Goal: Check status: Check status

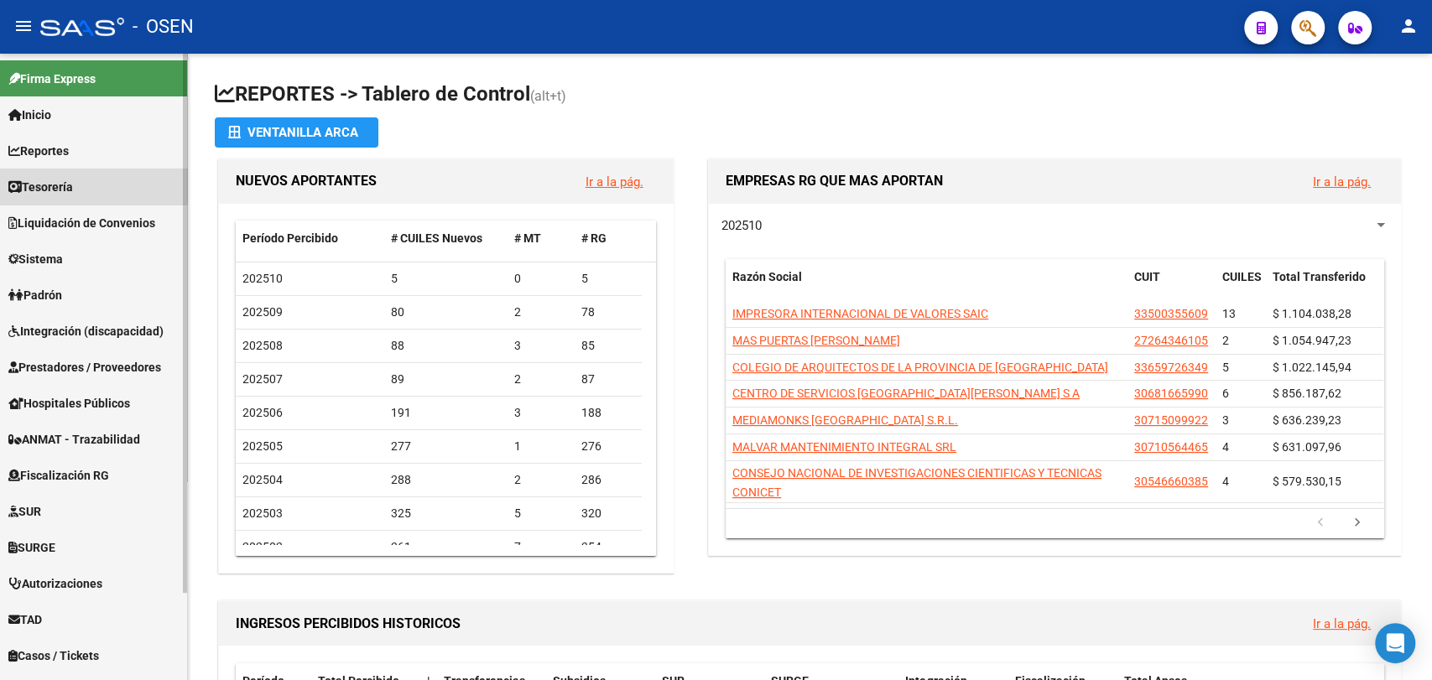
click at [70, 182] on span "Tesorería" at bounding box center [40, 187] width 65 height 18
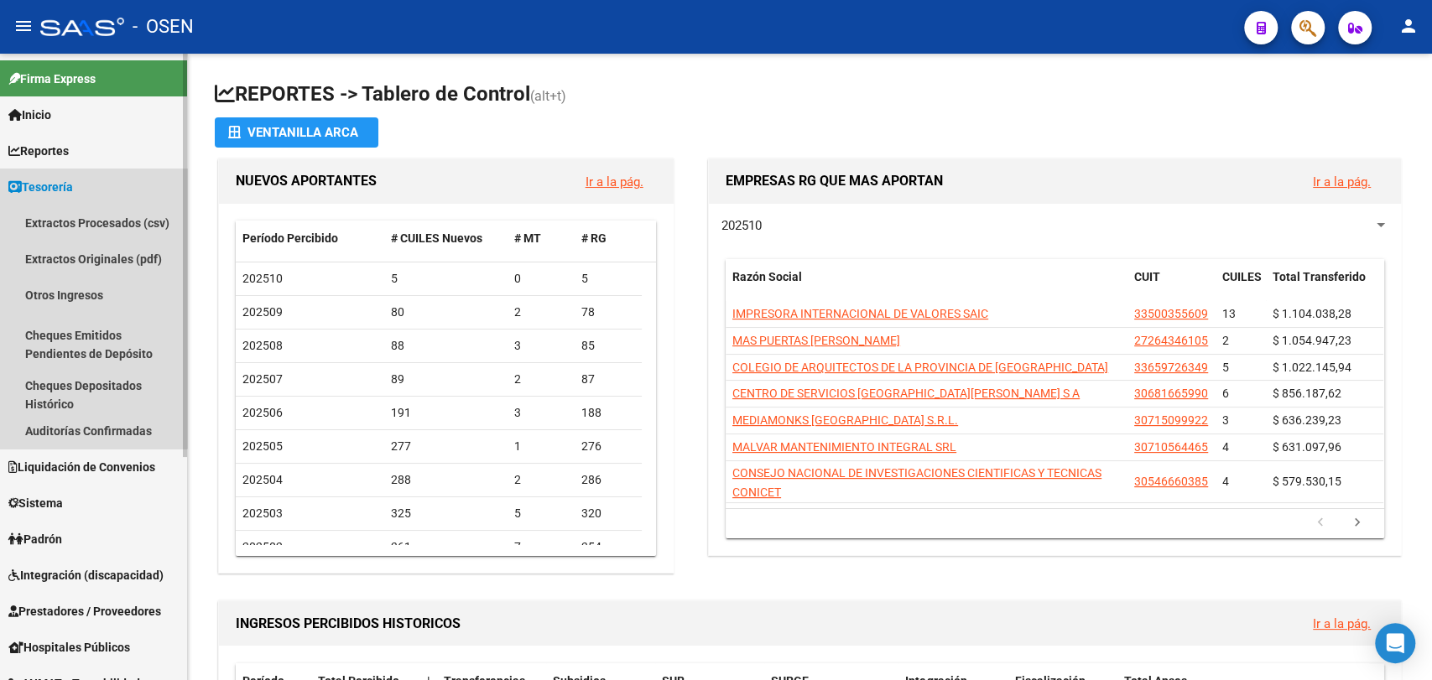
click at [83, 195] on link "Tesorería" at bounding box center [93, 187] width 187 height 36
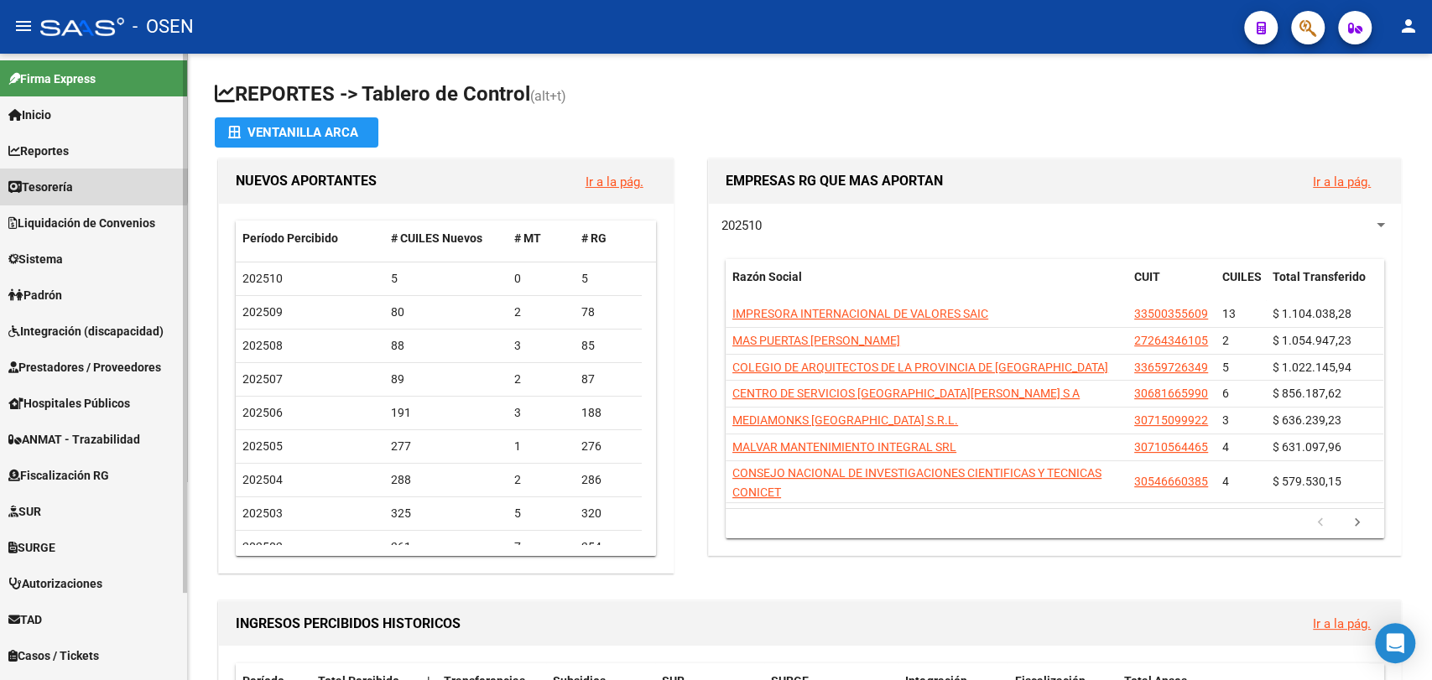
click at [89, 180] on link "Tesorería" at bounding box center [93, 187] width 187 height 36
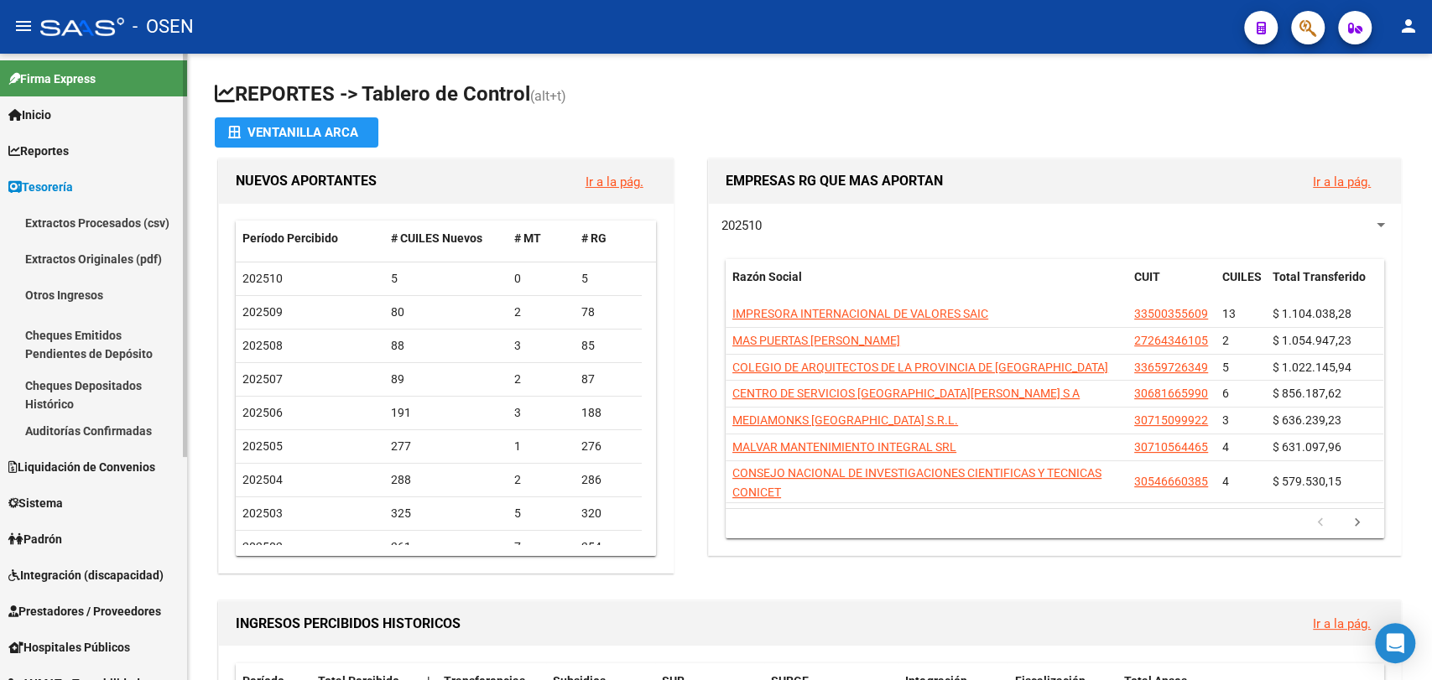
click at [112, 195] on link "Tesorería" at bounding box center [93, 187] width 187 height 36
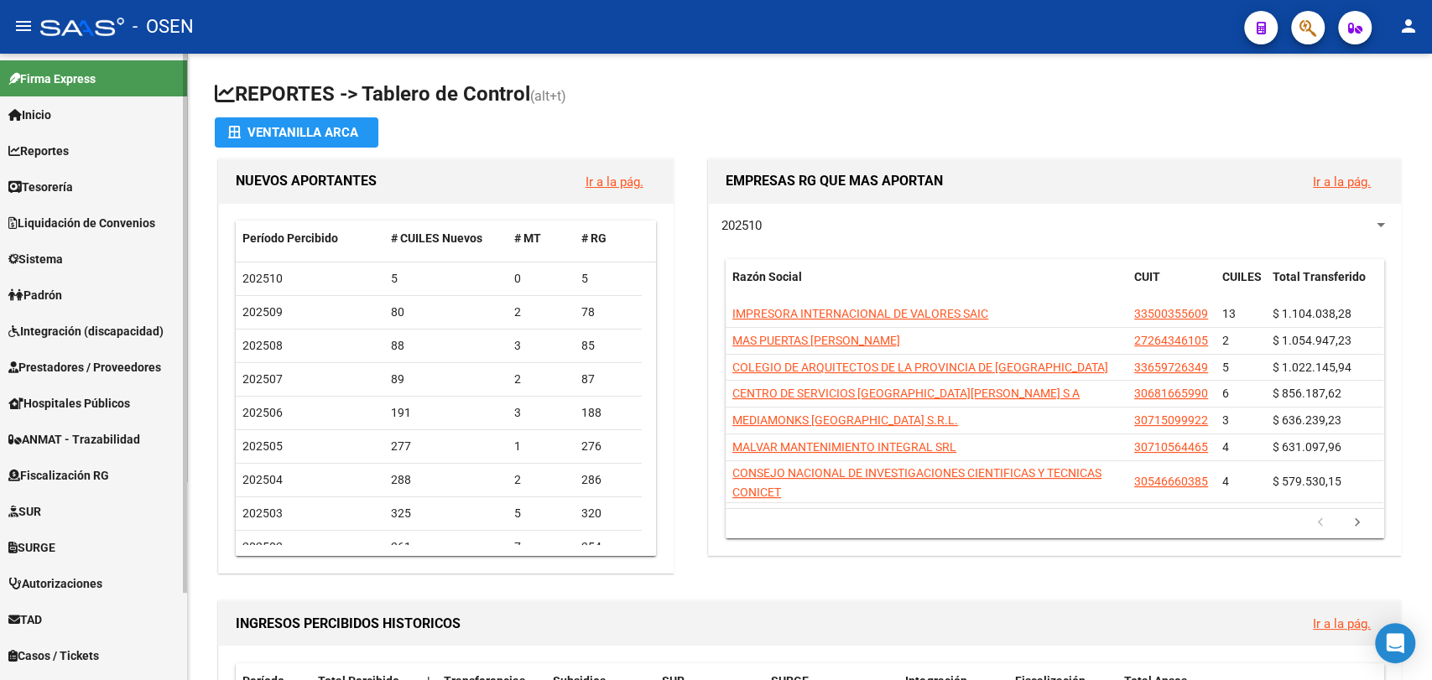
click at [84, 191] on link "Tesorería" at bounding box center [93, 187] width 187 height 36
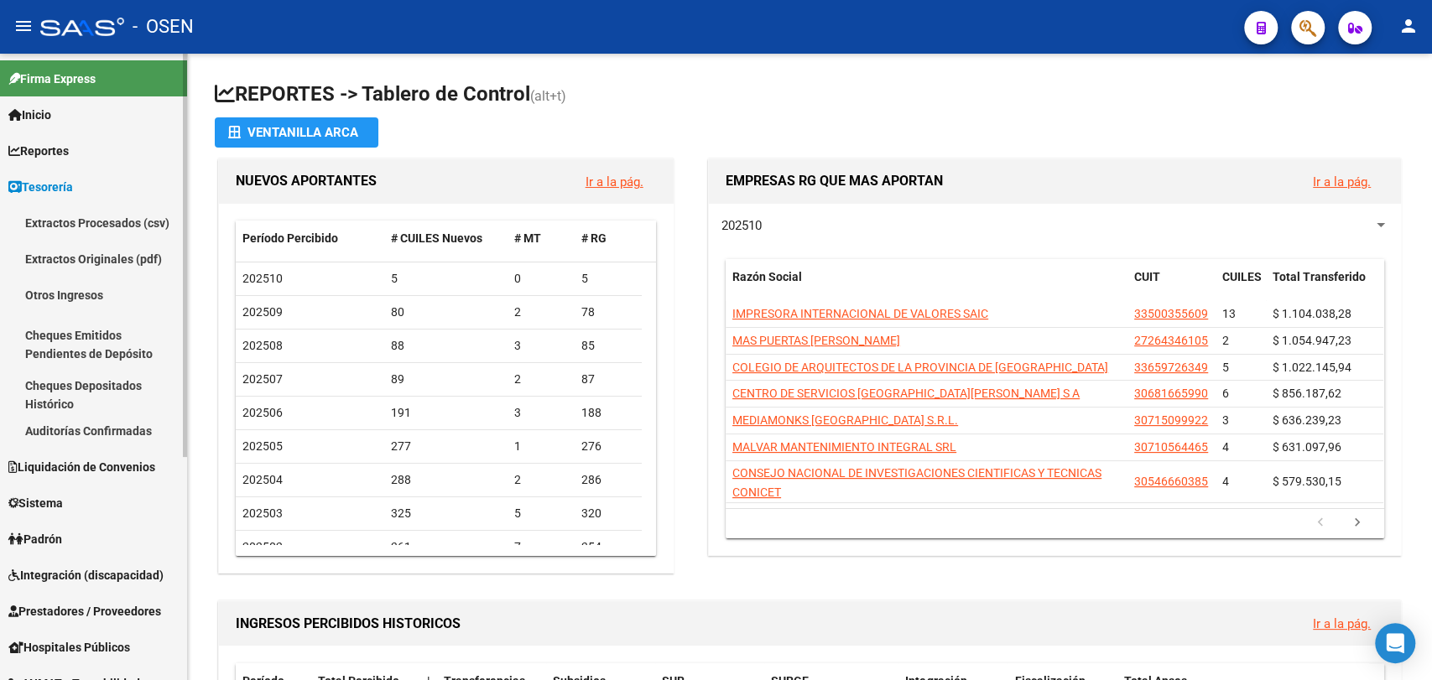
click at [125, 424] on link "Auditorías Confirmadas" at bounding box center [93, 431] width 187 height 36
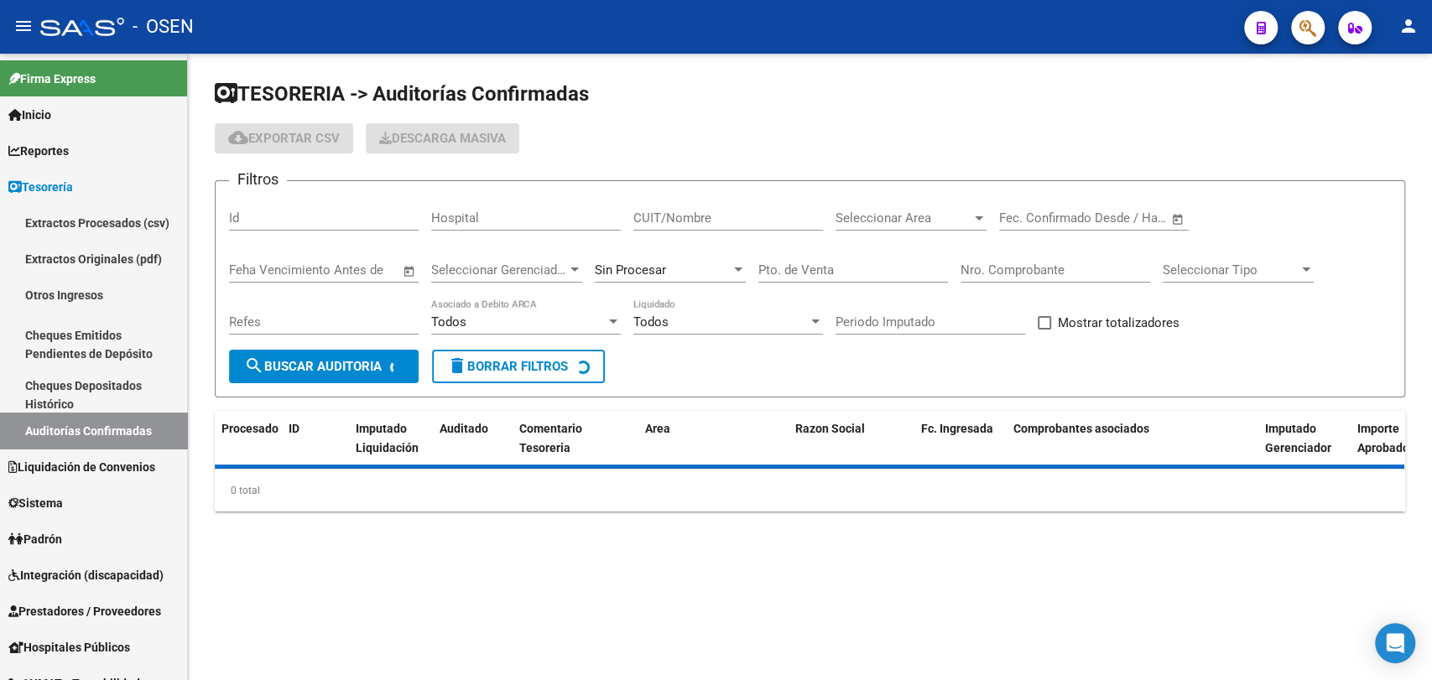
drag, startPoint x: 954, startPoint y: 263, endPoint x: 973, endPoint y: 267, distance: 19.6
click at [957, 263] on div "Filtros Id Hospital CUIT/Nombre Seleccionar Area Seleccionar Area Fecha inicio …" at bounding box center [810, 272] width 1162 height 155
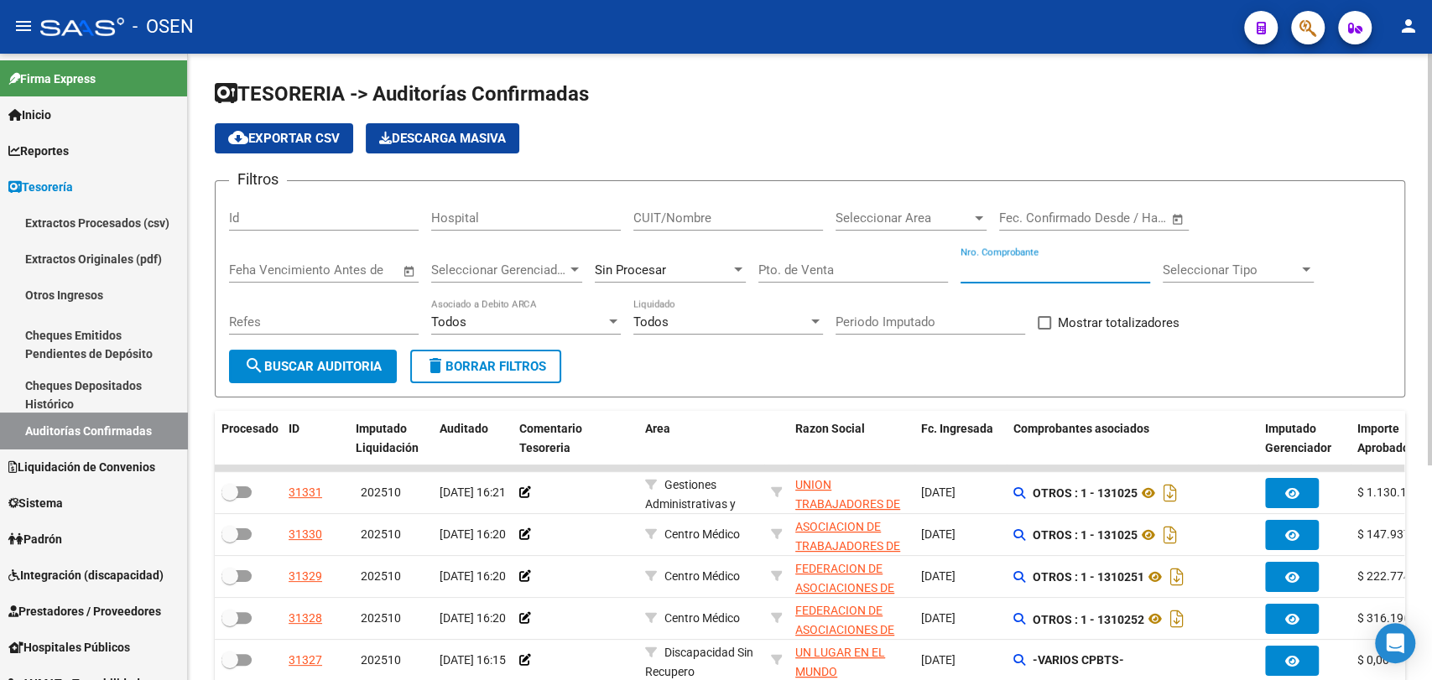
click at [980, 268] on input "Nro. Comprobante" at bounding box center [1056, 270] width 190 height 15
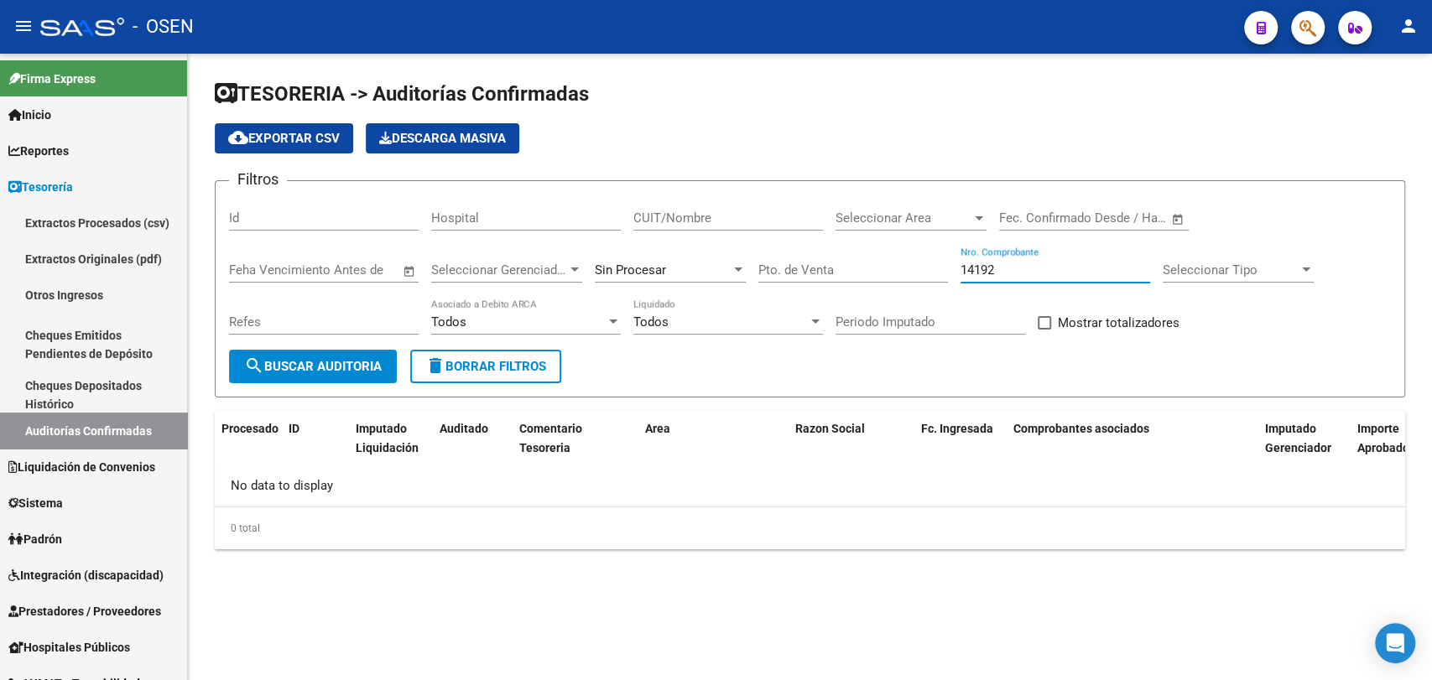
click at [664, 279] on div "Sin Procesar" at bounding box center [670, 265] width 151 height 36
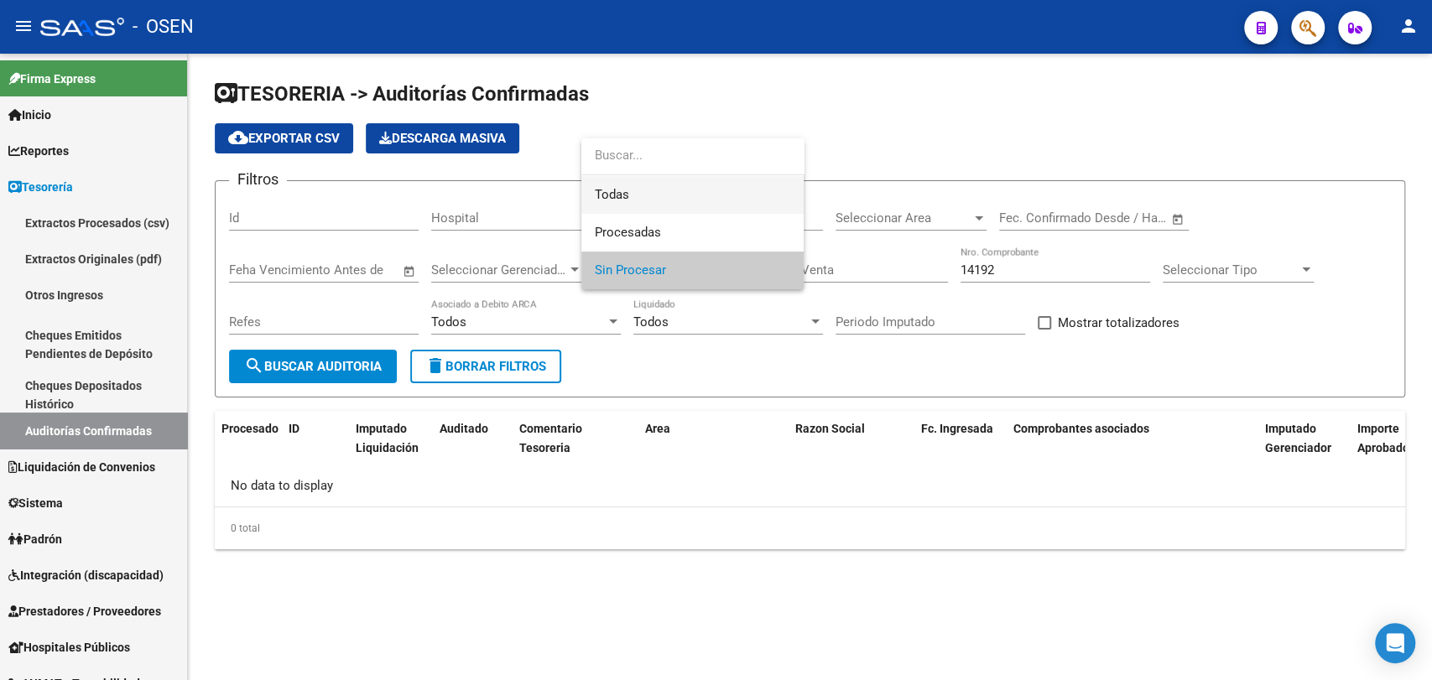
click at [693, 186] on span "Todas" at bounding box center [692, 195] width 195 height 38
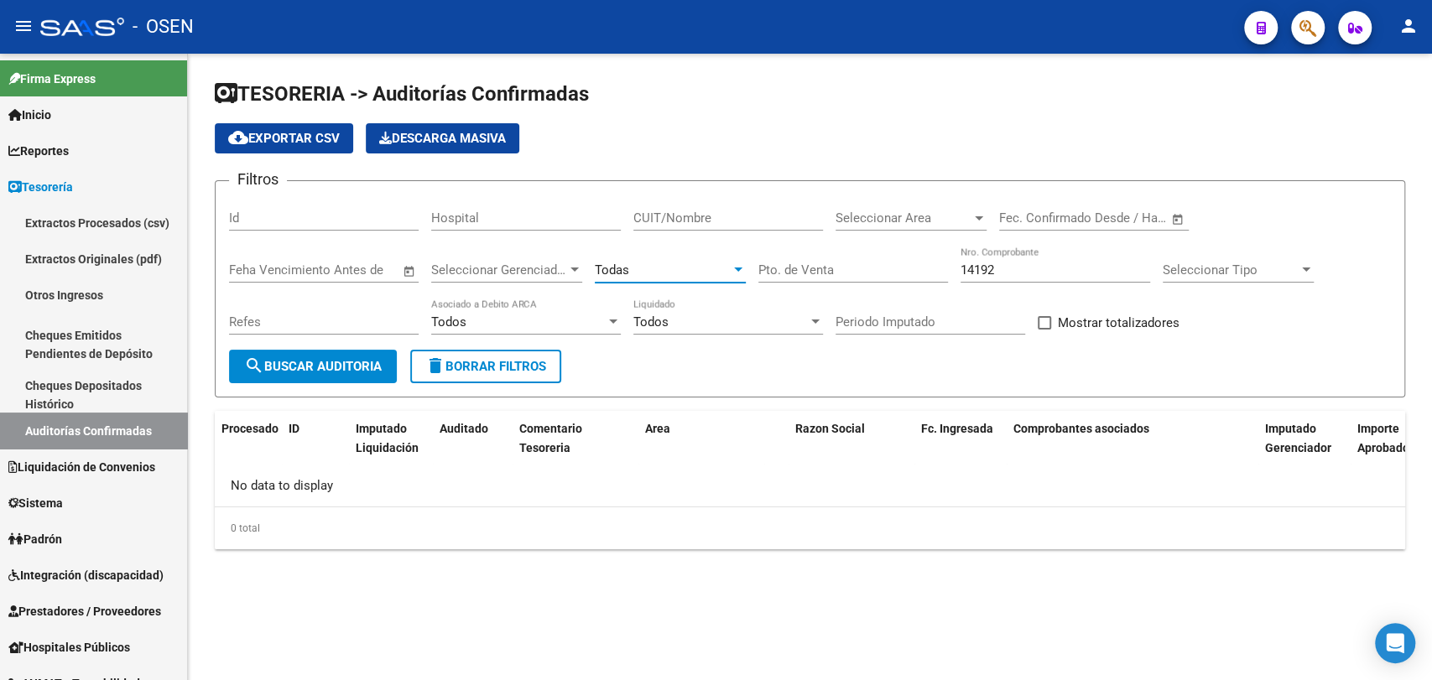
click at [351, 367] on span "search Buscar Auditoria" at bounding box center [313, 366] width 138 height 15
drag, startPoint x: 1030, startPoint y: 273, endPoint x: 389, endPoint y: 163, distance: 650.4
click at [389, 163] on app-list-header "TESORERIA -> Auditorías Confirmadas cloud_download Exportar CSV Descarga Masiva…" at bounding box center [810, 239] width 1190 height 317
type input "26315"
click at [631, 273] on div "Todas" at bounding box center [663, 270] width 136 height 15
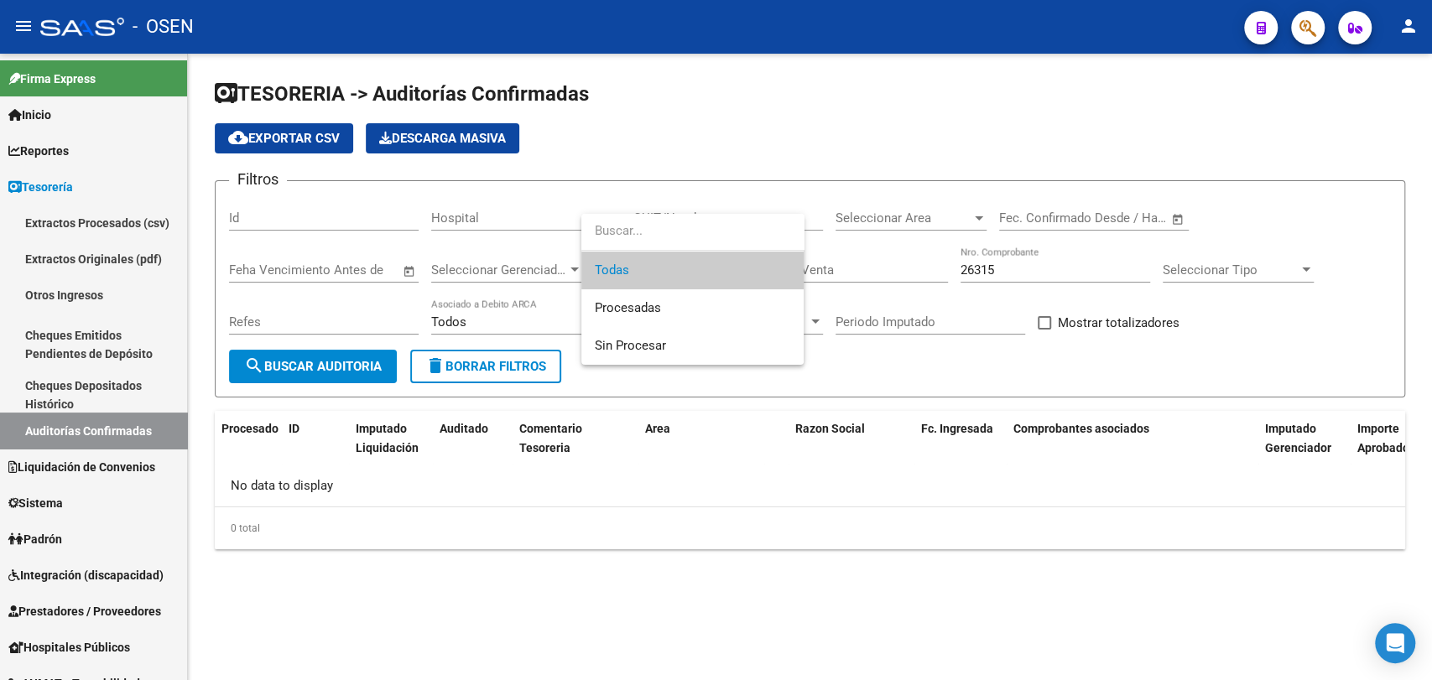
click at [647, 271] on span "Todas" at bounding box center [692, 271] width 195 height 38
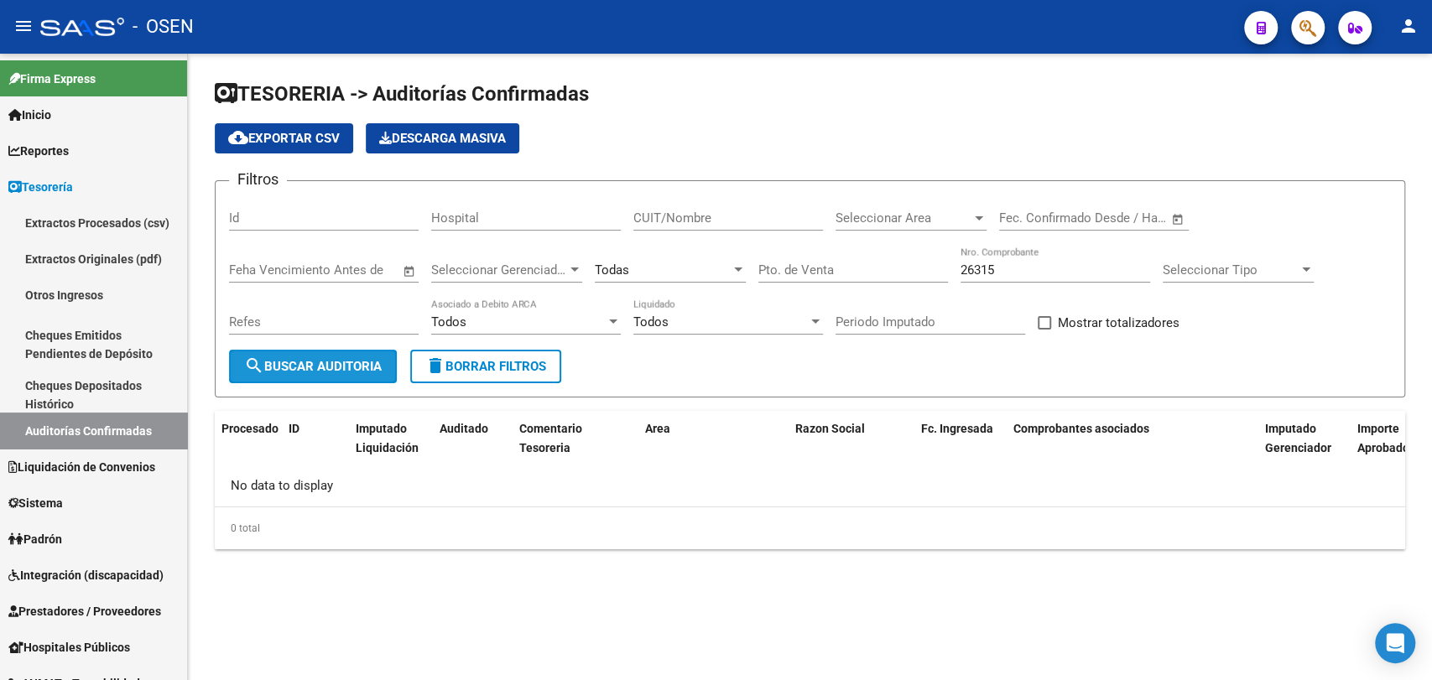
click at [341, 357] on button "search Buscar Auditoria" at bounding box center [313, 367] width 168 height 34
